Goal: Find specific page/section: Find specific page/section

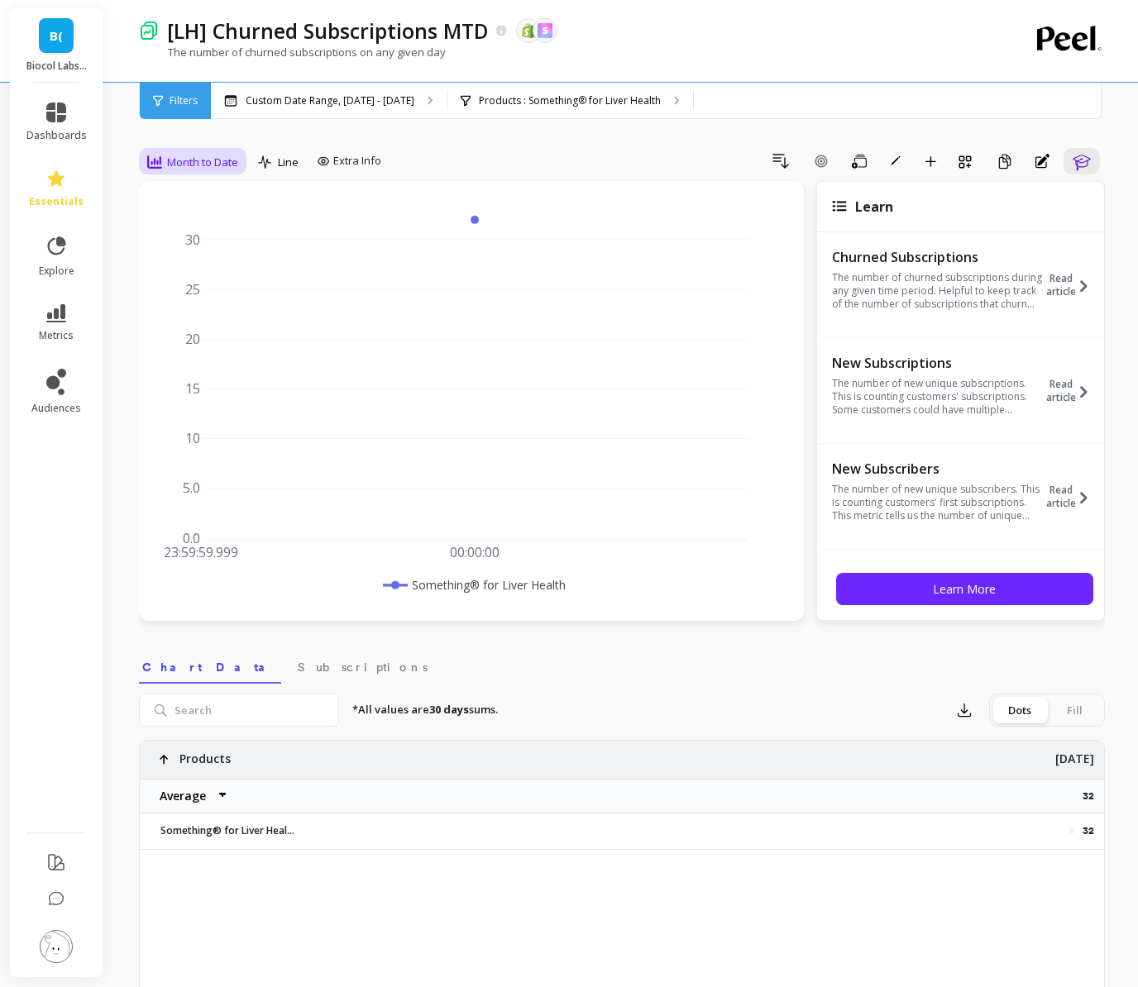
click at [234, 155] on span "Month to Date" at bounding box center [202, 163] width 71 height 16
click at [204, 230] on div "Daily" at bounding box center [200, 231] width 94 height 16
